Goal: Ask a question

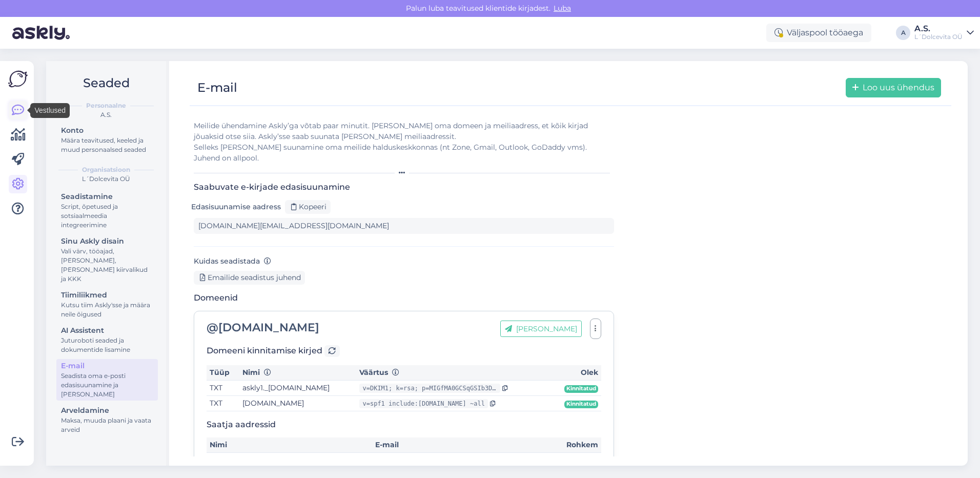
click at [19, 113] on icon at bounding box center [18, 110] width 12 height 12
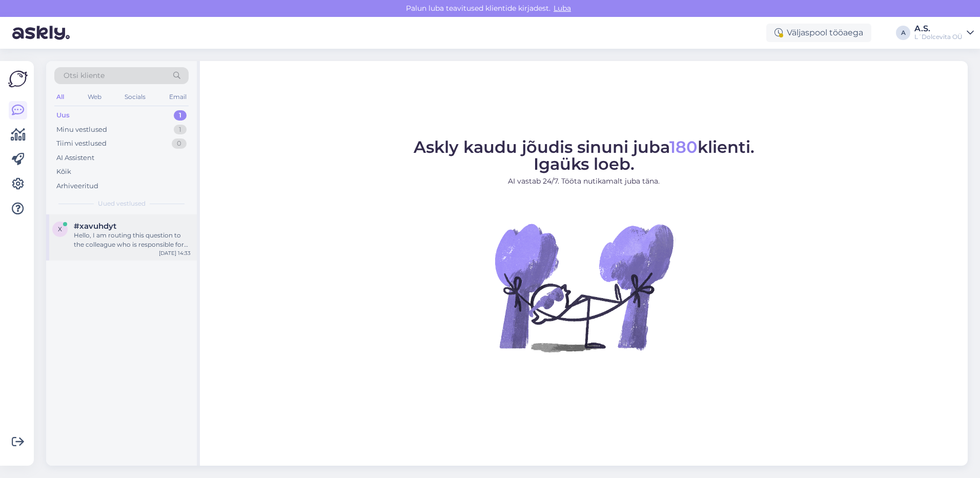
click at [141, 225] on div "#xavuhdyt" at bounding box center [132, 225] width 117 height 9
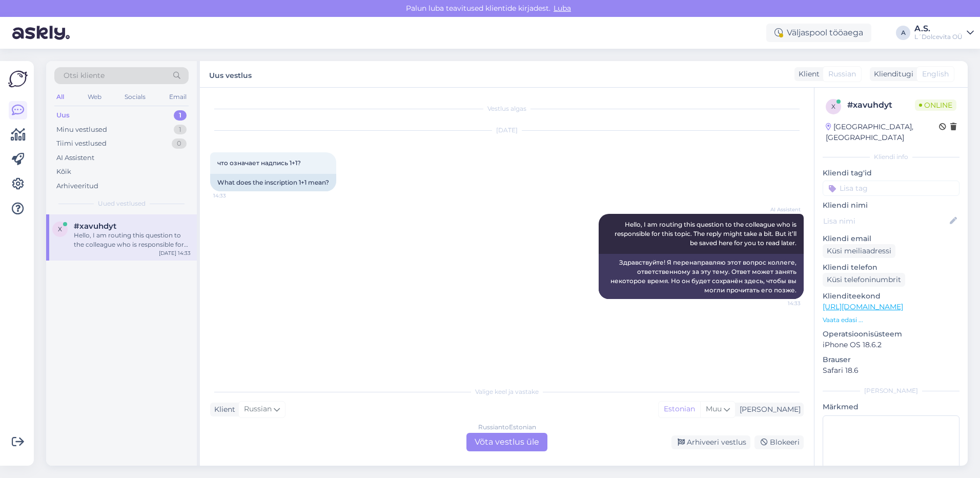
click at [532, 441] on div "Russian to Estonian Võta vestlus üle" at bounding box center [506, 442] width 81 height 18
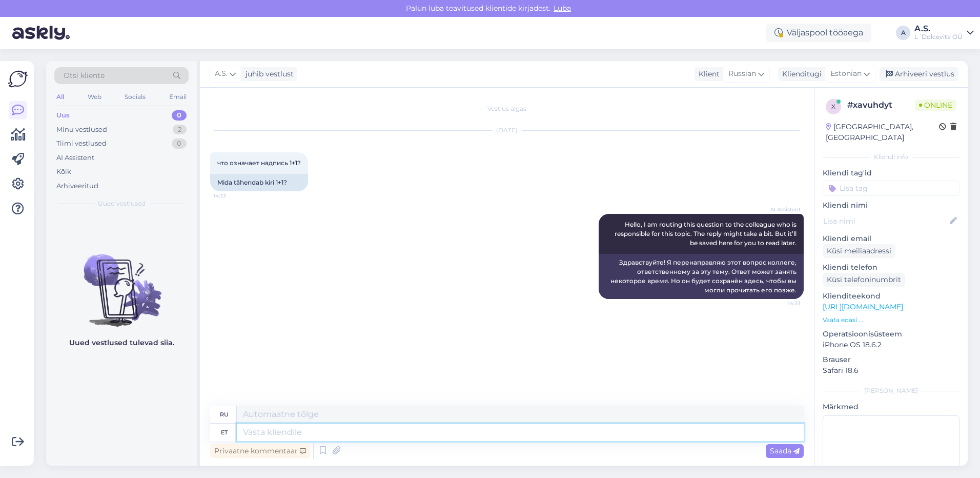
click at [444, 432] on textarea at bounding box center [520, 431] width 567 height 17
type textarea "Tere"
type textarea "Привет"
type textarea "Tere,"
type textarea "Привет,"
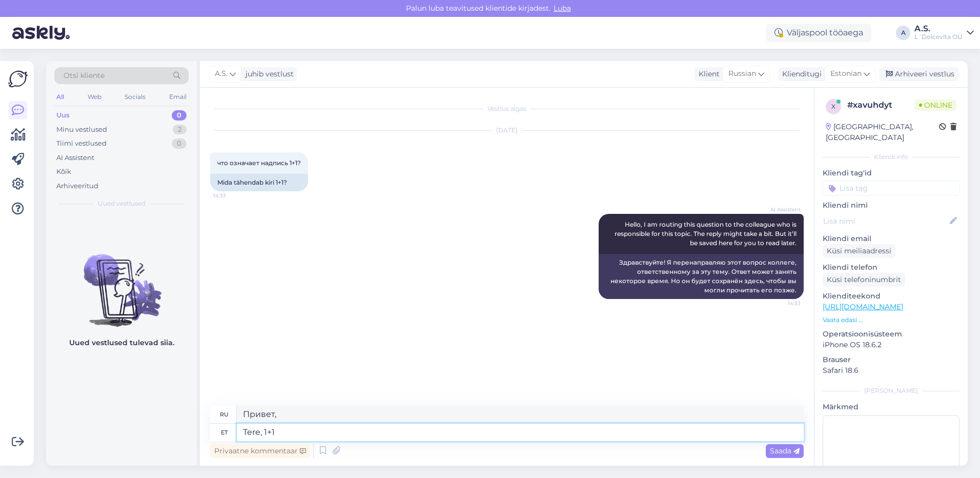
type textarea "Tere, 1+1"
type textarea "Привет, 1+1"
type textarea "Tere, 1+1 tähendab"
type textarea "Привет, 1+1 означает"
type textarea "Tere, 1+1 tähendab et"
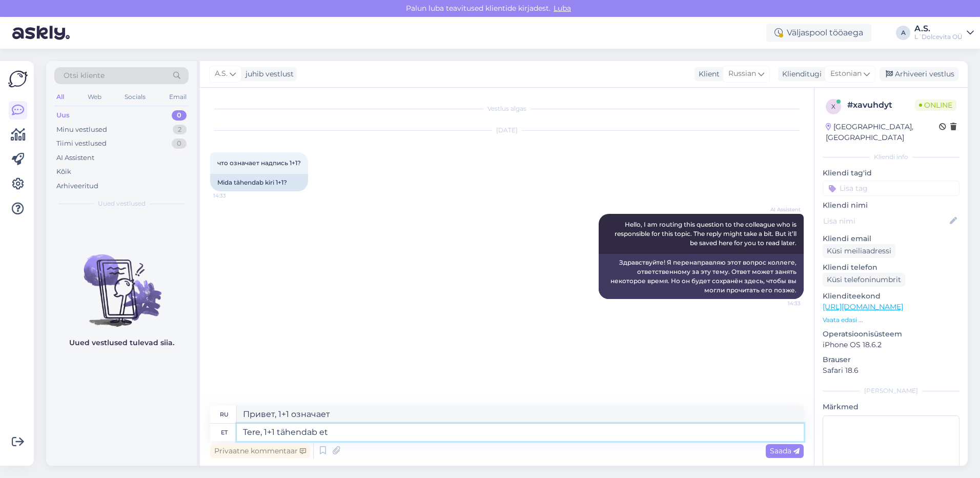
type textarea "Привет, 1+1 означает, что"
type textarea "Tere, 1+1 tähendab et kui v"
type textarea "Здравствуйте, 1+1 означает, что если"
type textarea "Tere, 1+1 tähendab et [PERSON_NAME]"
type textarea "Привет, 1+1 означает, что если вы выберете"
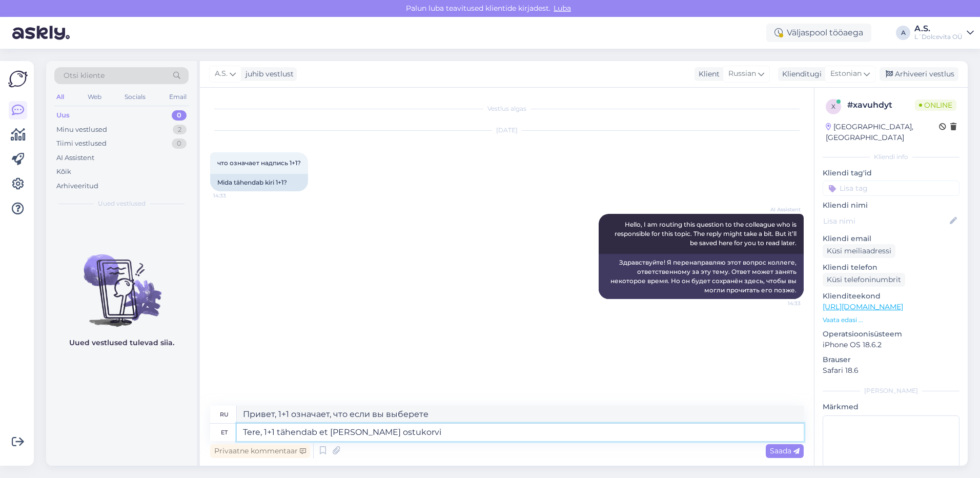
type textarea "Tere, 1+1 tähendab et [PERSON_NAME] ostukorvi"
type textarea "Здравствуйте, 1+1 означает, что при выборе корзины покупок"
type textarea "Tere, 1+1 tähendab et [PERSON_NAME] ostukorvi 2"
type textarea "Здравствуйте, 1+1 означает, что если вы выберете 2 в корзине"
type textarea "Tere, 1+1 tähendab et [PERSON_NAME] ostukorvi 2 rinnahoidjat"
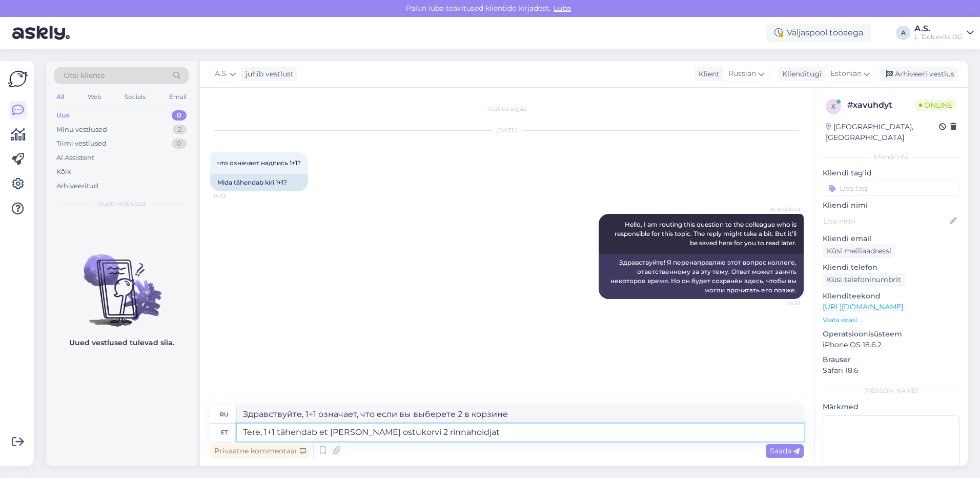
type textarea "Здравствуйте, 1+1 означает, что если вы выберете 2 бюстгальтера в [GEOGRAPHIC_D…"
type textarea "Tere, 1+1 tähendab et [PERSON_NAME] ostukorvi 2 rinnahoidjat, sii"
type textarea "Здравствуйте, 1+1 означает, что если вы выберете 2 бюстгальтера в корзине, вы п…"
type textarea "Tere, 1+1 tähendab et [PERSON_NAME] ostukorvi 2 rinnahoidjat, siis"
type textarea "Здравствуйте, 1+1 означает, что если вы выберете в корзине 2 бюстгальтера, то"
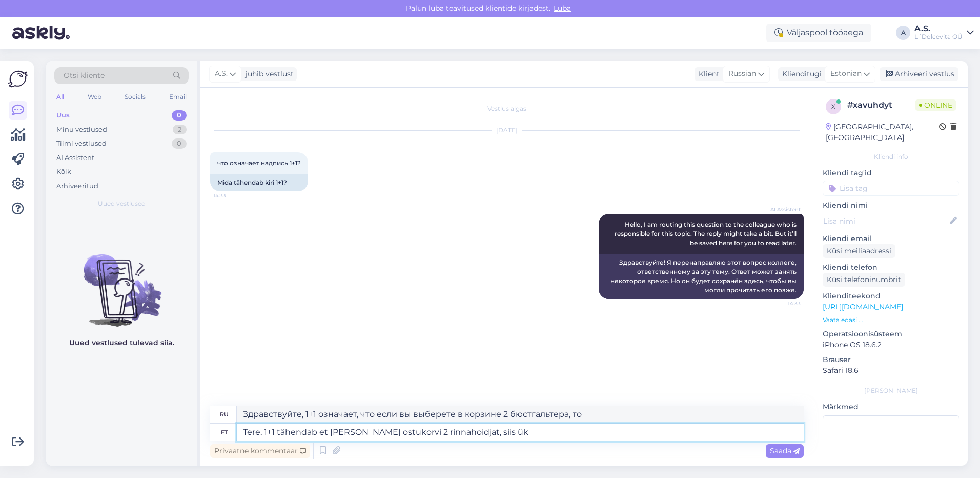
type textarea "Tere, 1+1 tähendab et [PERSON_NAME] ostukorvi 2 rinnahoidjat, siis üks"
type textarea "Здравствуйте, 1+1 означает, что если вы выберете 2 бюстгальтера в корзине, вы п…"
type textarea "Tere, 1+1 tähendab et [PERSON_NAME] ostukorvi 2 rinnahoidjat, siis üks"
type textarea "Здравствуйте, 1+1 означает, что если вы выберете в корзине 2 бюстгальтера, один"
type textarea "Tere, 1+1 tähendab et [PERSON_NAME] ostukorvi 2 rinnahoidjat, siis üks tuleb ta"
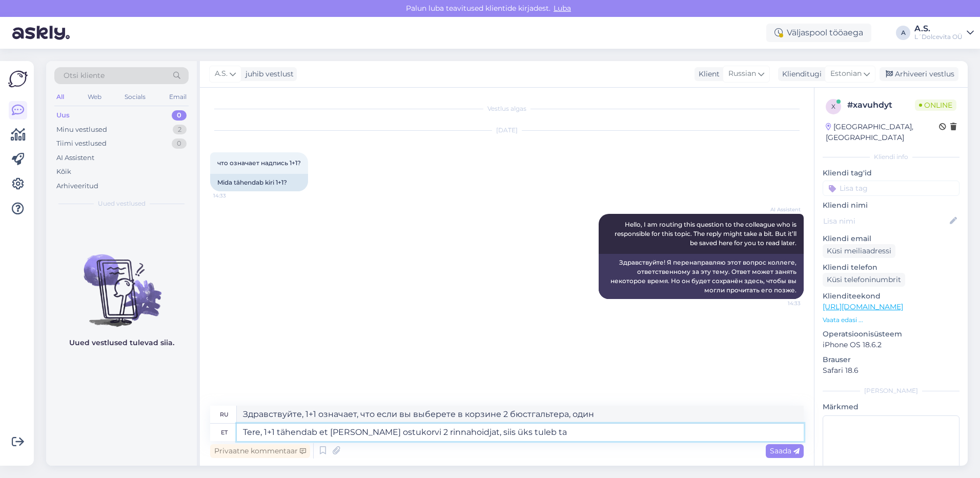
type textarea "Здравствуйте, 1+1 означает, что если вы выберете в корзине 2 бюстгальтера, один…"
type textarea "Tere, 1+1 tähendab et [PERSON_NAME] ostukorvi 2 rinnahoidjat, siis üks tuleb ta…"
type textarea "Здравствуйте, 1+1 означает, что если вы выберете 2 бюстгальтера в [GEOGRAPHIC_D…"
type textarea "Tere, 1+1 tähendab et [PERSON_NAME] ostukorvi 2 rinnahoidjat, siis üks tuleb ta…"
type textarea "Здравствуйте, 1+1 означает, что если вы выберете 2 бюстгальтера в [GEOGRAPHIC_D…"
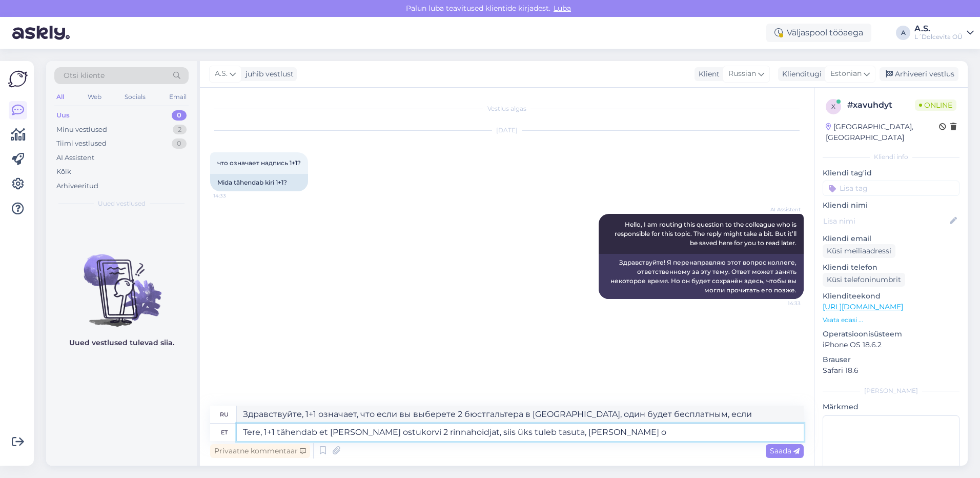
type textarea "Tere, 1+1 tähendab et [PERSON_NAME] ostukorvi 2 rinnahoidjat, siis üks tuleb ta…"
type textarea "Здравствуйте, 1+1 означает, что если вы выберете 2 бюстгальтера в [GEOGRAPHIC_D…"
type textarea "Tere, 1+1 tähendab et [PERSON_NAME] ostukorvi 2 rinnahoidjat, siis üks tuleb ta…"
type textarea "Здравствуйте, 1+1 означает, что если вы выберете 2 бюстгальтера в [GEOGRAPHIC_D…"
type textarea "Tere, 1+1 tähendab et [PERSON_NAME] ostukorvi 2 rinnahoidjat, siis üks tuleb ta…"
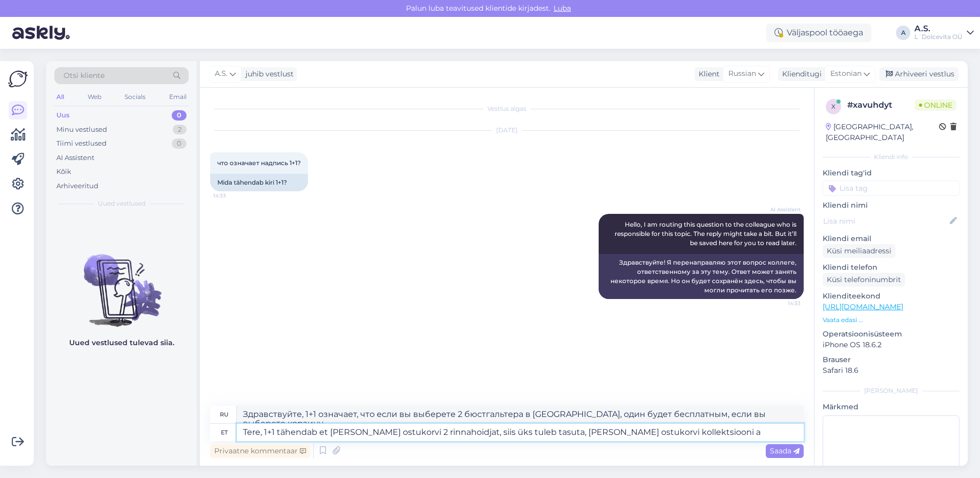
type textarea "Здравствуйте, 1+1 означает, что если вы выберете 2 бюстгальтера в [GEOGRAPHIC_D…"
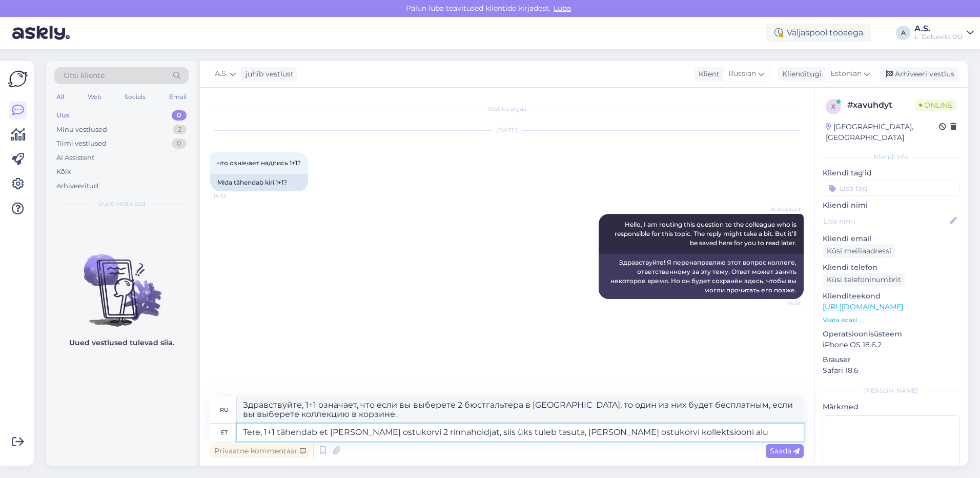
type textarea "Tere, 1+1 tähendab et [PERSON_NAME] ostukorvi 2 rinnahoidjat, siis üks tuleb ta…"
type textarea "Здравствуйте, 1+1 означает, что если вы выберете 2 бюстгальтера в [GEOGRAPHIC_D…"
type textarea "Tere, 1+1 tähendab et [PERSON_NAME] ostukorvi 2 rinnahoidjat, siis üks tuleb ta…"
type textarea "Здравствуйте, 1+1 означает, что если вы выберете 2 бюстгальтера в [GEOGRAPHIC_D…"
type textarea "Tere, 1+1 tähendab et [PERSON_NAME] ostukorvi 2 rinnahoidjat, siis üks tuleb ta…"
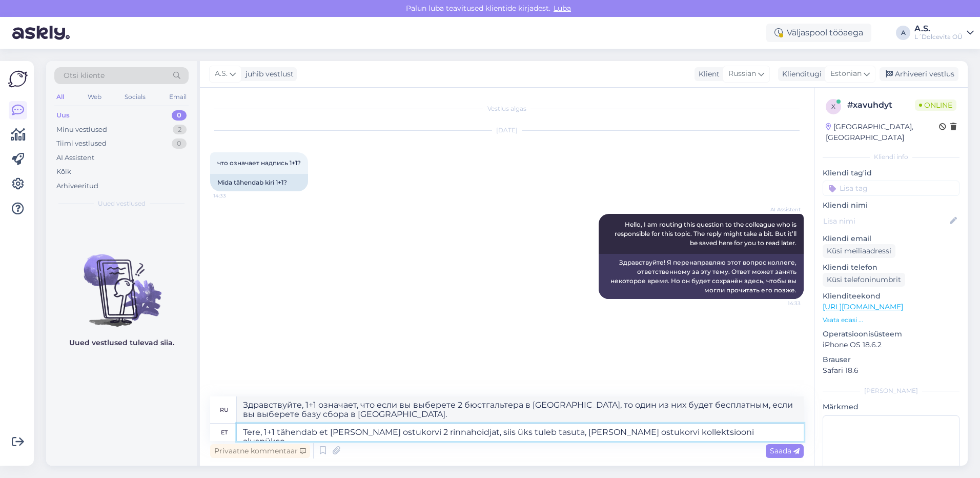
type textarea "Здравствуйте, 1+1 означает, что если вы выберете 2 бюстгальтера в своей корзине…"
click at [636, 430] on textarea "Tere, 1+1 tähendab et [PERSON_NAME] ostukorvi 2 rinnahoidjat, siis üks tuleb ta…" at bounding box center [520, 431] width 567 height 17
type textarea "Tere, 1+1 tähendab et [PERSON_NAME] ostukorvi 2 rinnahoidjat, siis üks tuleb ta…"
type textarea "Здравствуйте, 1+1 означает, что если вы выберете в корзине 2 бюстгальтера, один…"
click at [764, 432] on textarea "Tere, 1+1 tähendab et [PERSON_NAME] ostukorvi 2 rinnahoidjat, siis üks tuleb ta…" at bounding box center [520, 431] width 567 height 17
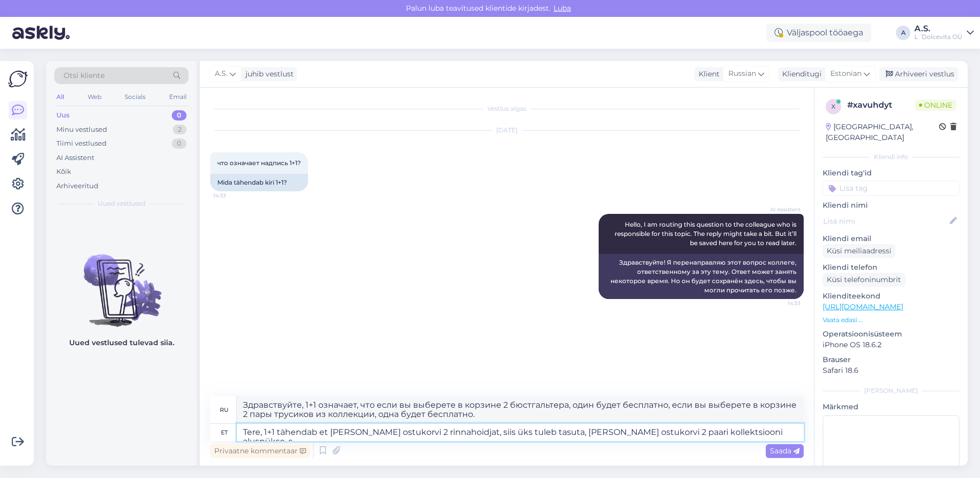
type textarea "Tere, 1+1 tähendab et [PERSON_NAME] ostukorvi 2 rinnahoidjat, siis üks tuleb ta…"
type textarea "Здравствуйте, 1+1 означает, что если вы выберете 2 бюстгальтера в своей корзине…"
type textarea "Tere, 1+1 tähendab et [PERSON_NAME] ostukorvi 2 rinnahoidjat, siis üks tuleb ta…"
type textarea "Здравствуйте, 1+1 означает, что если вы выберете 2 бюстгальтера в своей корзине…"
type textarea "Tere, 1+1 tähendab et [PERSON_NAME] ostukorvi 2 rinnahoidjat, siis üks tuleb ta…"
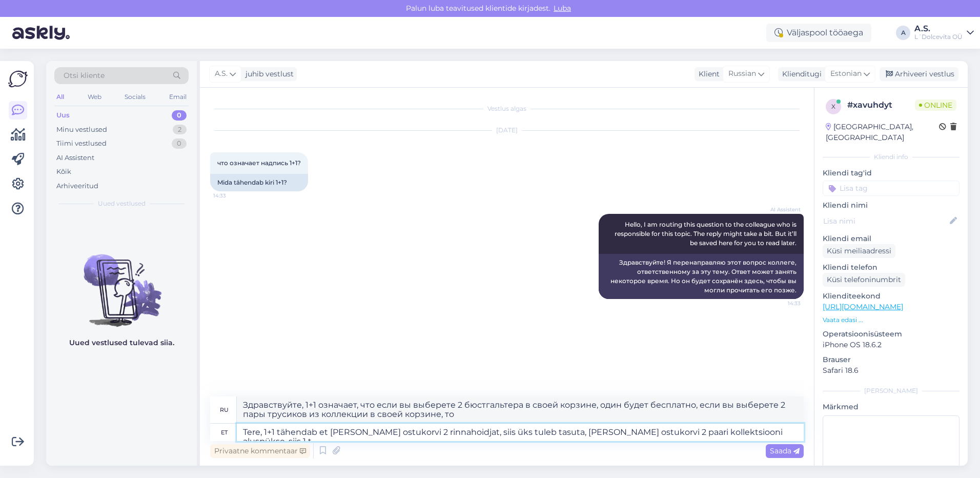
type textarea "Здравствуйте, 1+1 означает, что если вы выберете 2 бюстгальтера в своей корзине…"
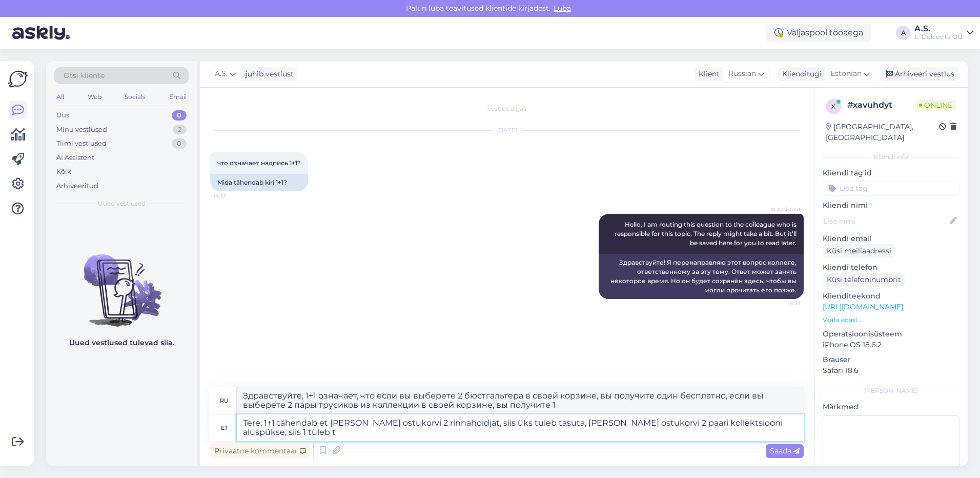
type textarea "Tere, 1+1 tähendab et [PERSON_NAME] ostukorvi 2 rinnahoidjat, siis üks tuleb ta…"
type textarea "Здравствуйте, 1+1 означает, что если вы выберете в корзине 2 бюстгальтера, один…"
type textarea "Tere, 1+1 tähendab et [PERSON_NAME] ostukorvi 2 rinnahoidjat, siis üks tuleb ta…"
type textarea "Здравствуйте, 1+1 означает, что если вы выберете в корзине 2 бюстгальтера, один…"
type textarea "Tere, 1+1 tähendab et [PERSON_NAME] ostukorvi 2 rinnahoidjat, siis üks tuleb ta…"
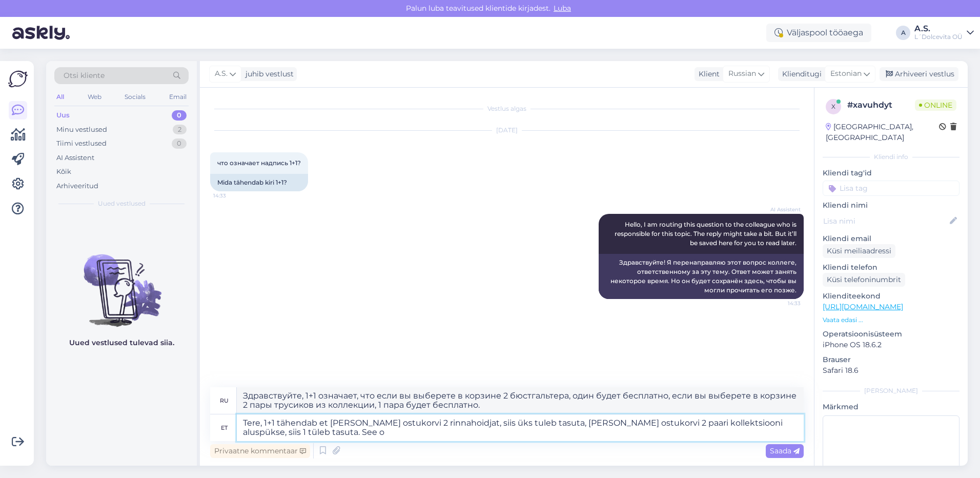
type textarea "Здравствуйте! 1+1 означает, что если вы выберете 2 бюстгальтера в [GEOGRAPHIC_D…"
type textarea "Tere, 1+1 tähendab et [PERSON_NAME] ostukorvi 2 rinnahoidjat, siis üks tuleb ta…"
type textarea "Здравствуйте! 1+1 означает, что если вы выберете в корзине 2 бюстгальтера, один…"
type textarea "Tere, 1+1 tähendab et [PERSON_NAME] ostukorvi 2 rinnahoidjat, siis üks tuleb ta…"
type textarea "Здравствуйте! 1+1 означает, что при выборе двух бюстгальтеров в [GEOGRAPHIC_DAT…"
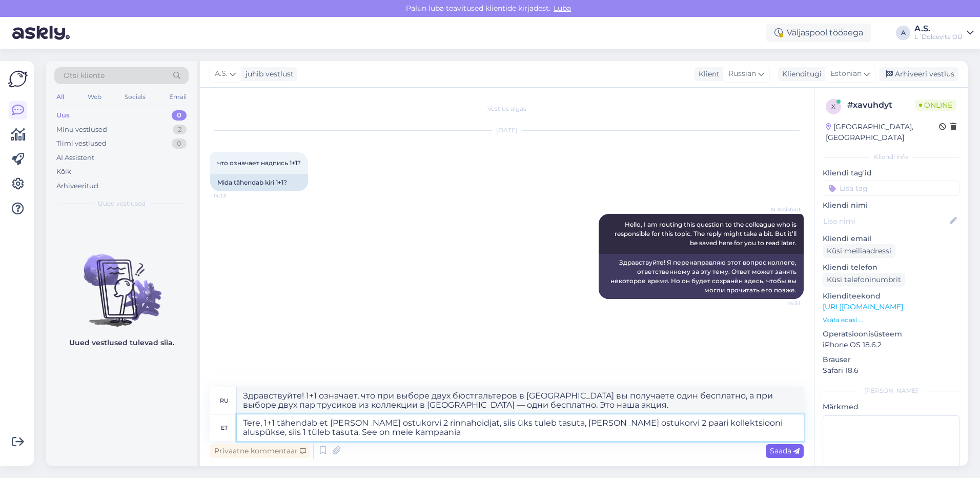
type textarea "Tere, 1+1 tähendab et [PERSON_NAME] ostukorvi 2 rinnahoidjat, siis üks tuleb ta…"
click at [780, 452] on span "Saada" at bounding box center [785, 450] width 30 height 9
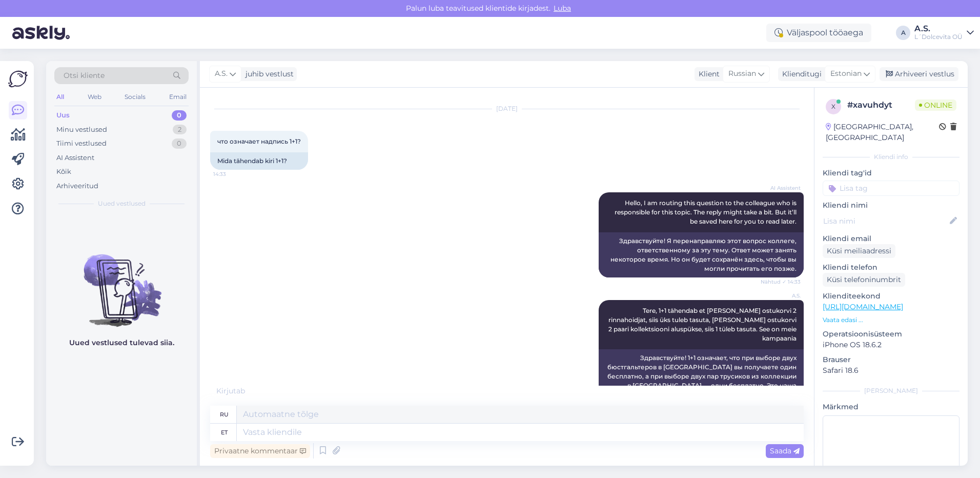
scroll to position [92, 0]
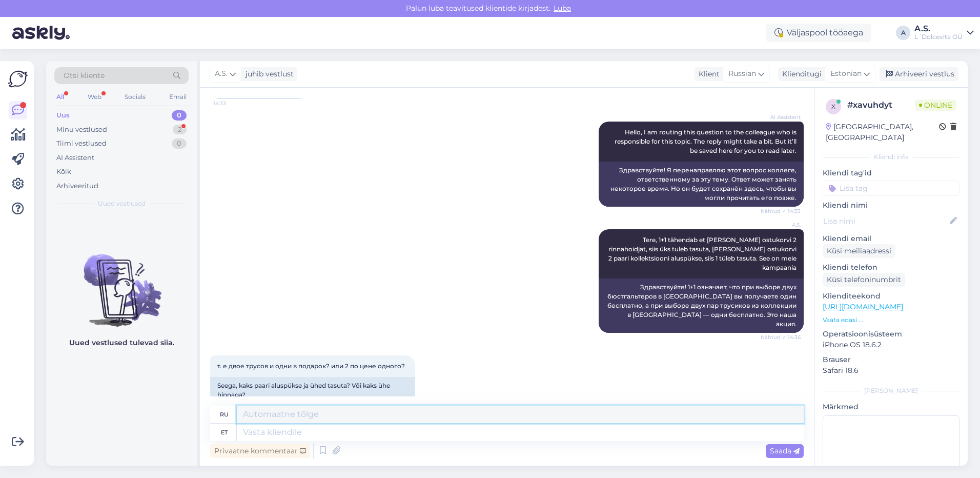
click at [283, 413] on textarea at bounding box center [520, 413] width 567 height 17
click at [291, 434] on textarea at bounding box center [520, 431] width 567 height 17
type textarea "2"
type textarea "2 paari"
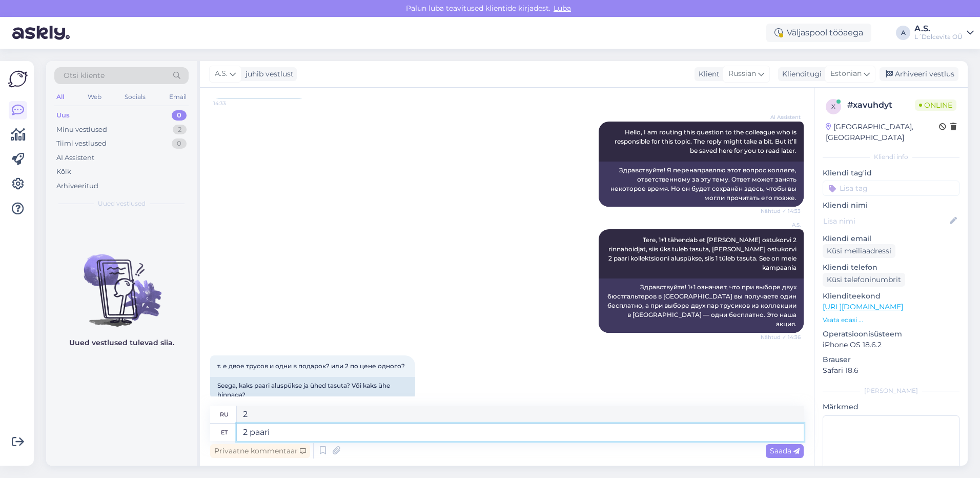
type textarea "2 пары"
type textarea "2 [PERSON_NAME]"
type textarea "2 пары по одному"
type textarea "2 [PERSON_NAME] hinnaga"
type textarea "2 пары по цене одной"
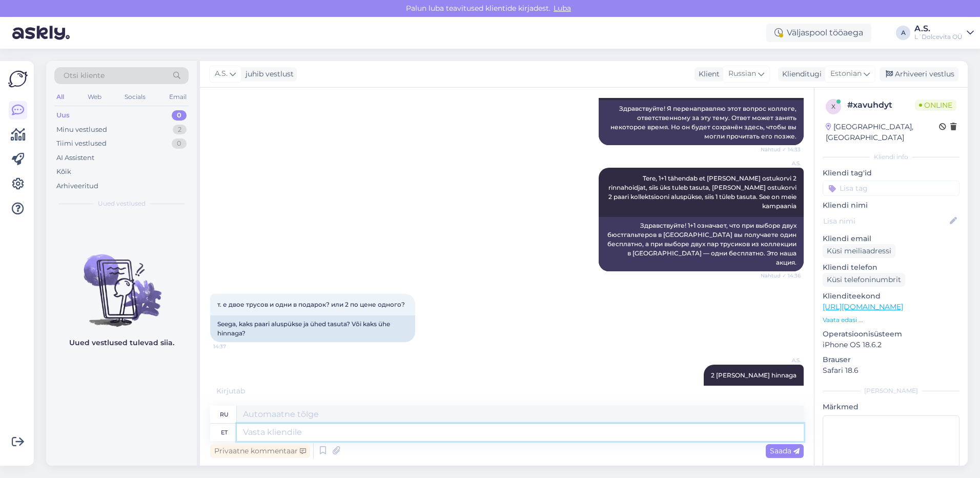
scroll to position [215, 0]
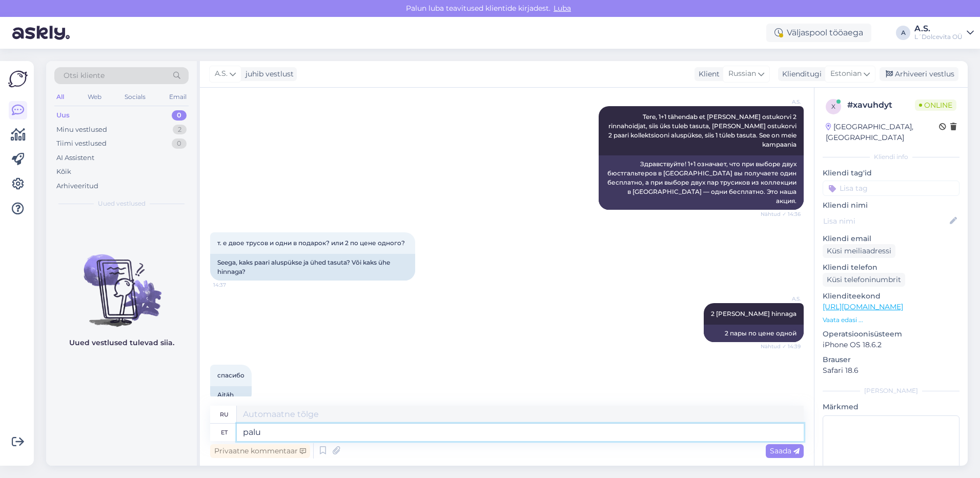
type textarea "palun"
type textarea "пожалуйста"
type textarea "palun"
click at [777, 452] on span "Saada" at bounding box center [785, 450] width 30 height 9
